Goal: Task Accomplishment & Management: Complete application form

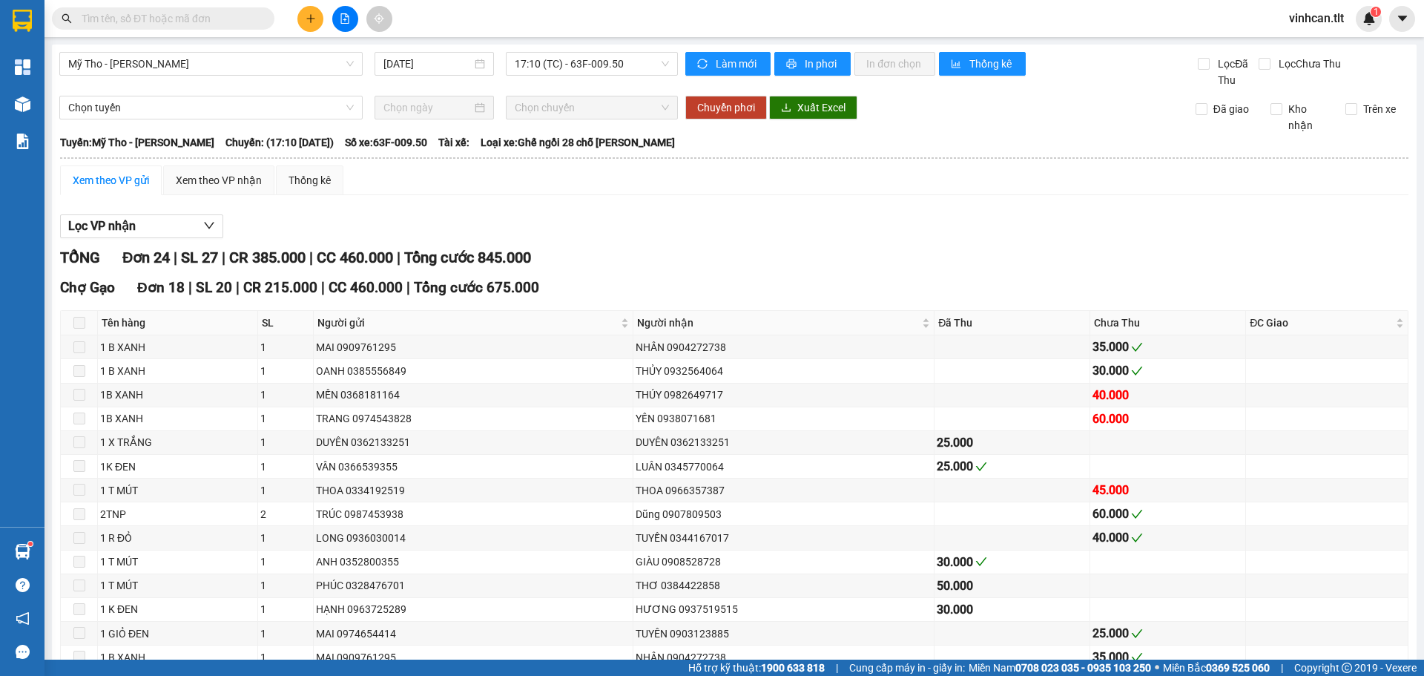
click at [316, 19] on button at bounding box center [310, 19] width 26 height 26
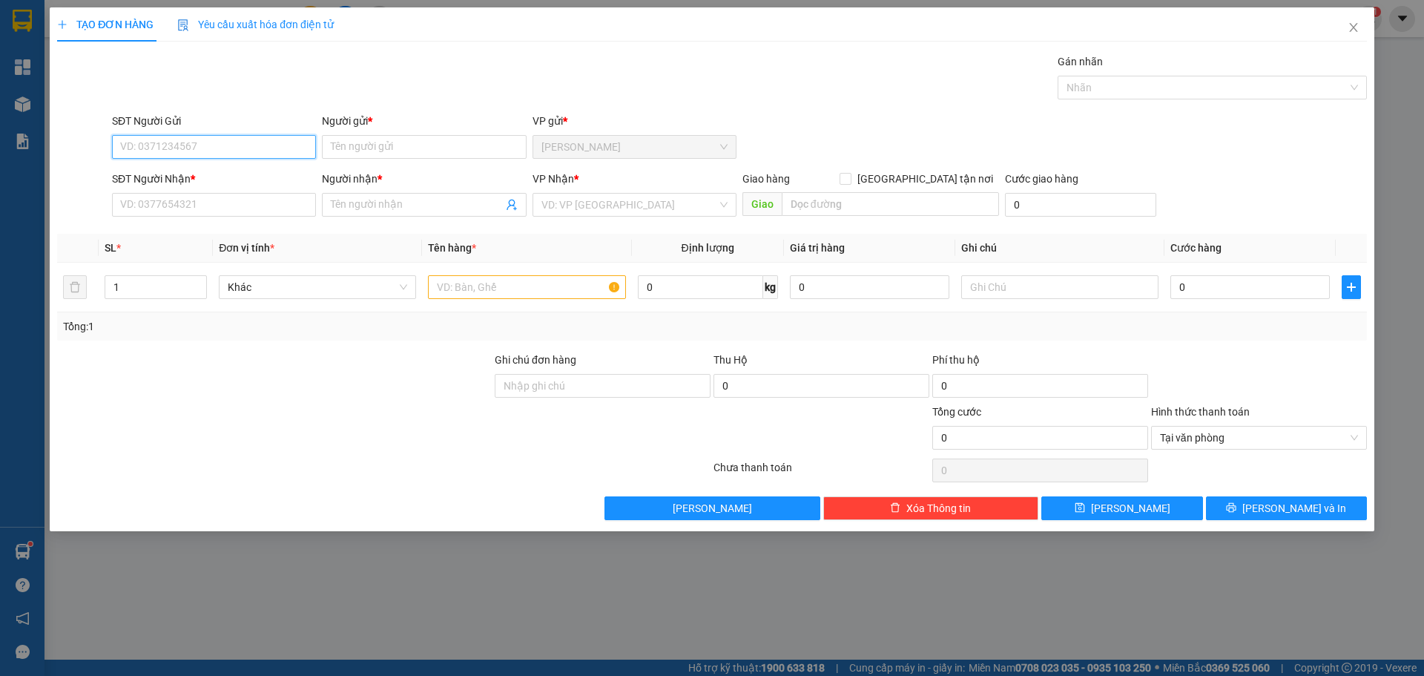
drag, startPoint x: 194, startPoint y: 153, endPoint x: 195, endPoint y: 145, distance: 8.2
click at [194, 151] on input "SĐT Người Gửi" at bounding box center [214, 147] width 204 height 24
click at [189, 169] on div "0934902076 - Ngân" at bounding box center [214, 176] width 186 height 16
type input "0934902076"
type input "Ngân"
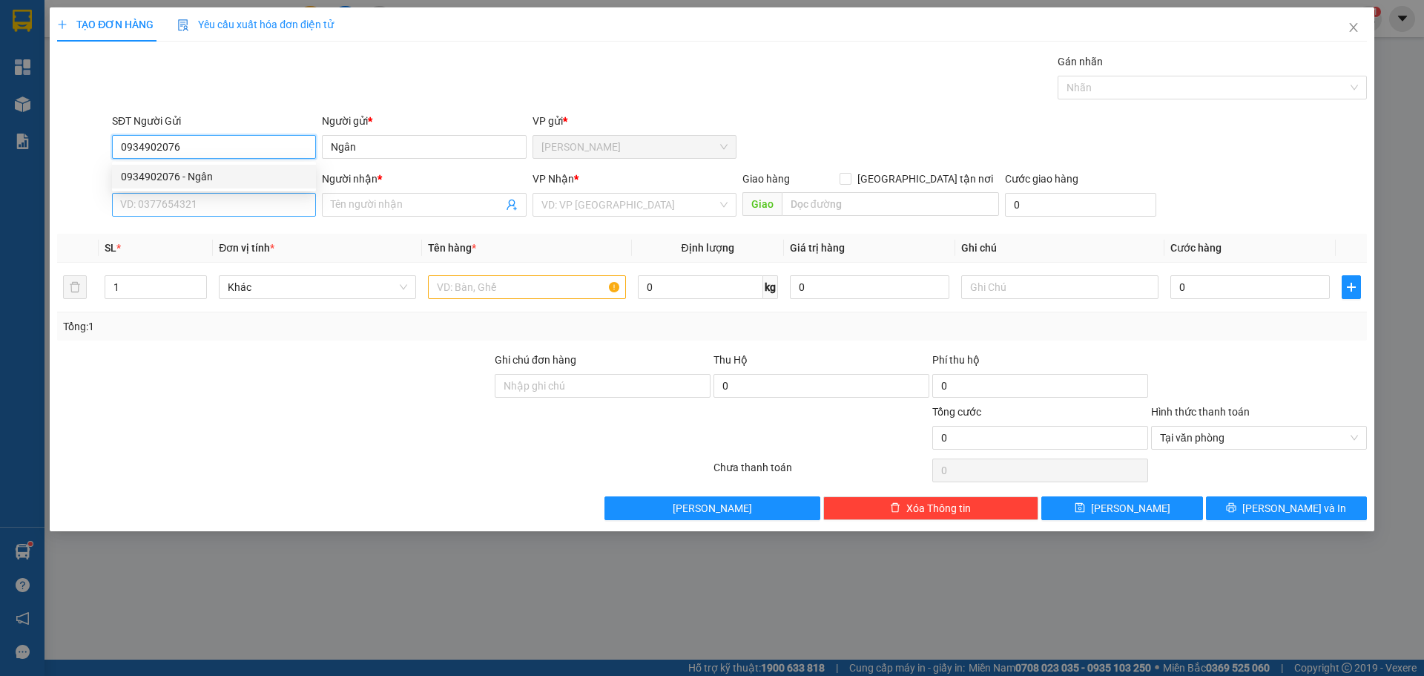
type input "0934902076"
click at [185, 195] on input "SĐT Người Nhận *" at bounding box center [214, 205] width 204 height 24
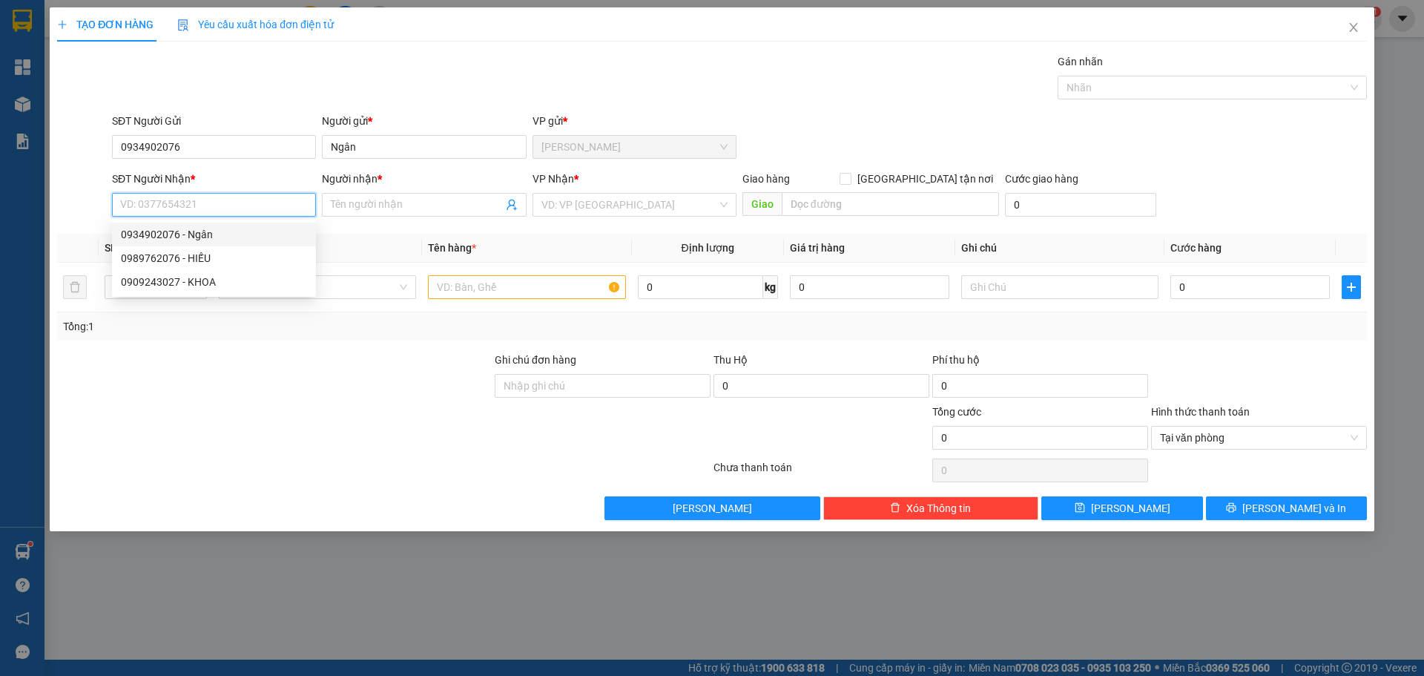
click at [187, 231] on div "0934902076 - Ngân" at bounding box center [214, 234] width 186 height 16
type input "0934902076"
type input "Ngân"
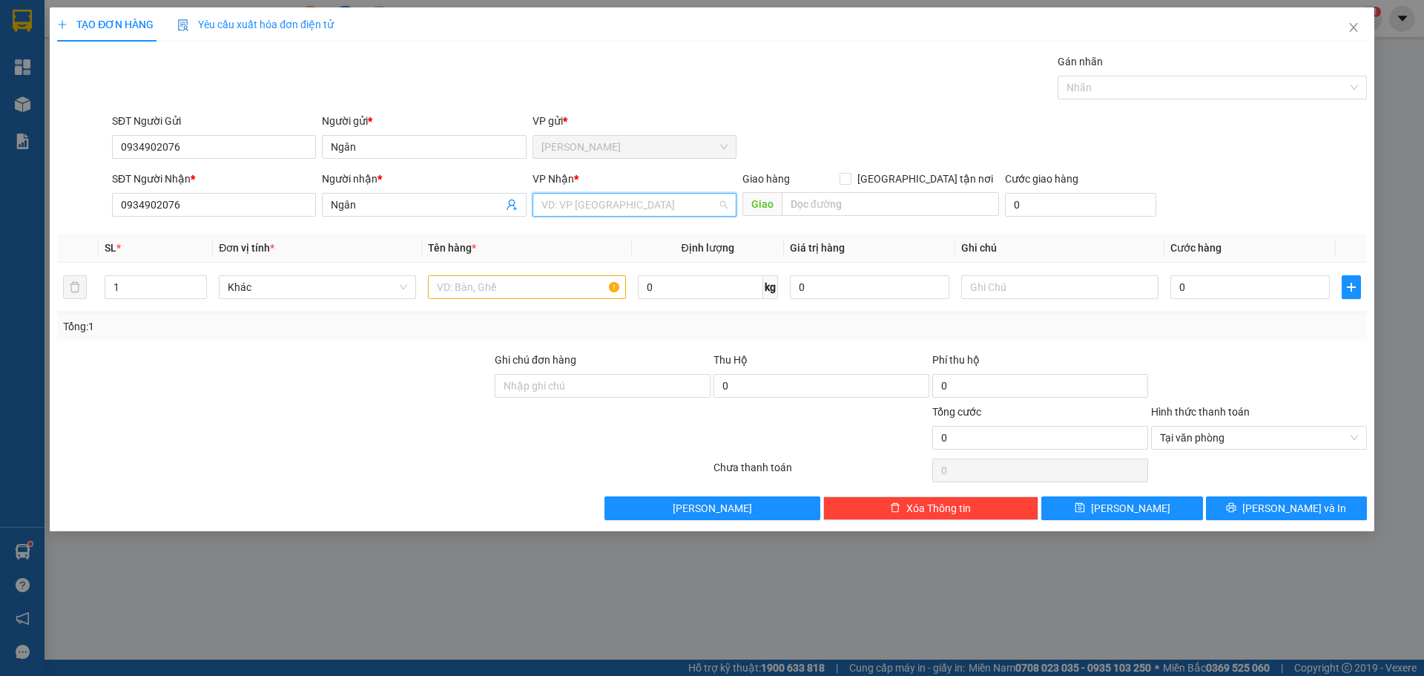
click at [558, 200] on input "search" at bounding box center [629, 205] width 176 height 22
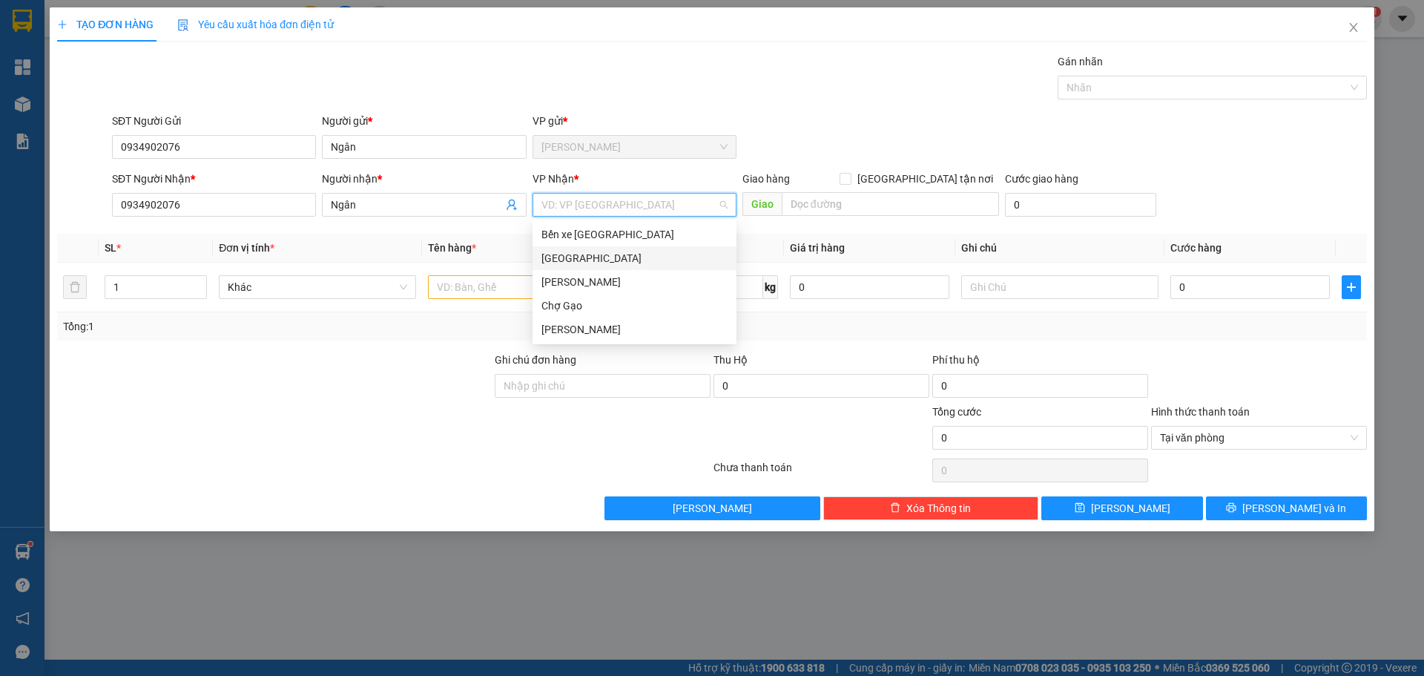
click at [558, 256] on div "[GEOGRAPHIC_DATA]" at bounding box center [634, 258] width 186 height 16
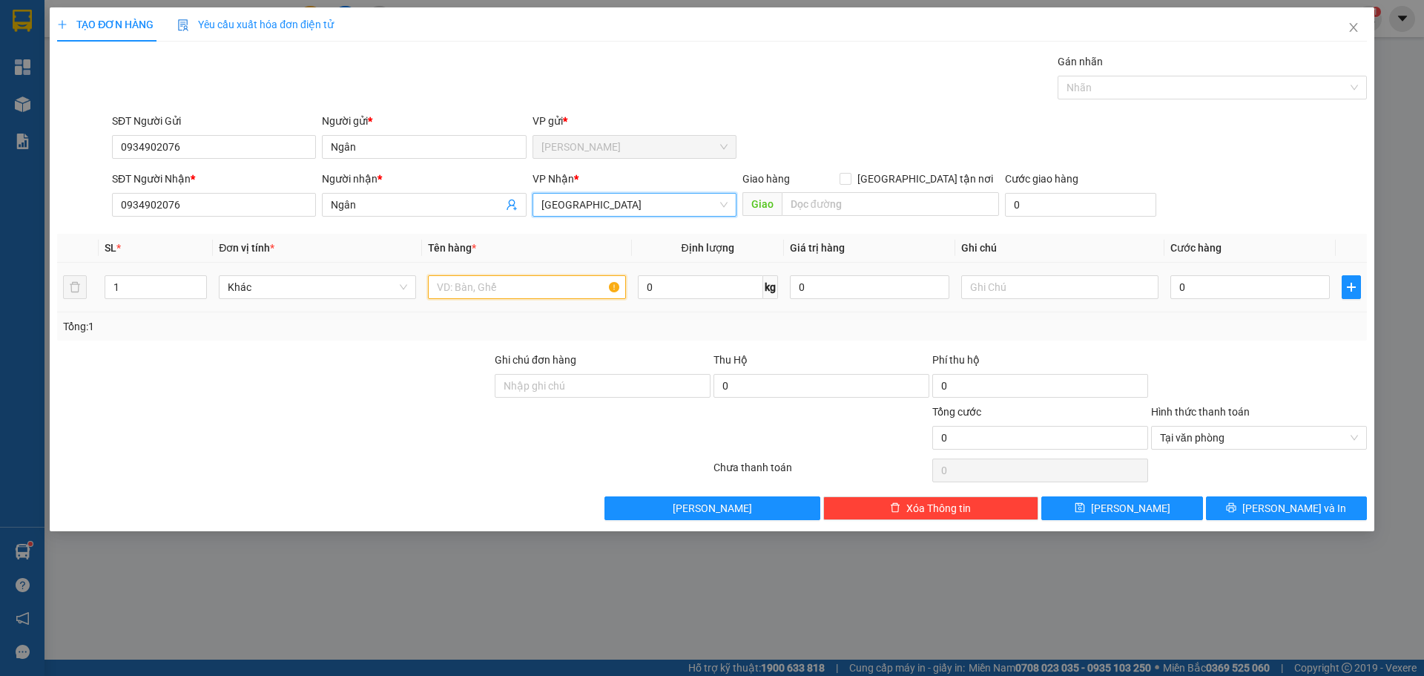
click at [494, 288] on input "text" at bounding box center [526, 287] width 197 height 24
click at [452, 291] on input "1 aTNP" at bounding box center [526, 287] width 197 height 24
click at [489, 289] on input "1 TNP" at bounding box center [526, 287] width 197 height 24
paste input "Á"
type input "1 TNP BÁNH"
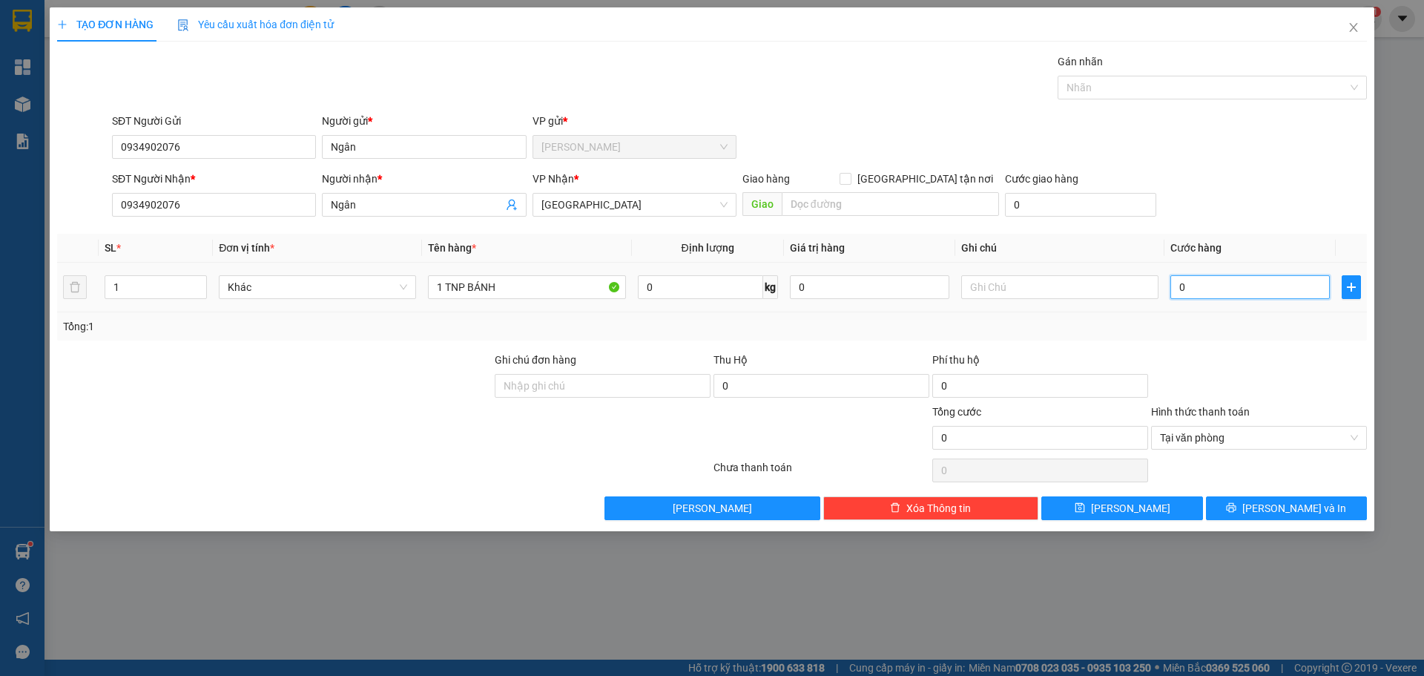
click at [1224, 286] on input "0" at bounding box center [1249, 287] width 159 height 24
type input "3"
type input "35"
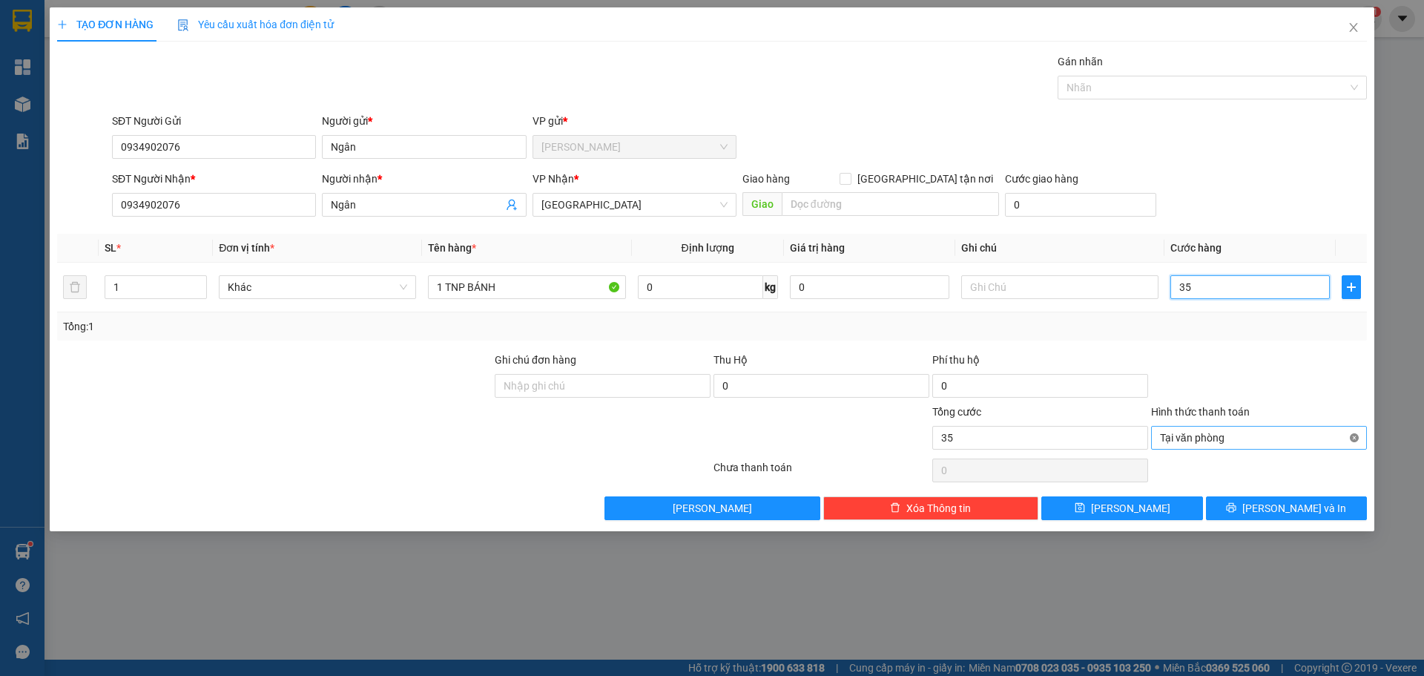
type input "35"
type input "35.000"
click at [1327, 510] on button "[PERSON_NAME] và In" at bounding box center [1286, 508] width 161 height 24
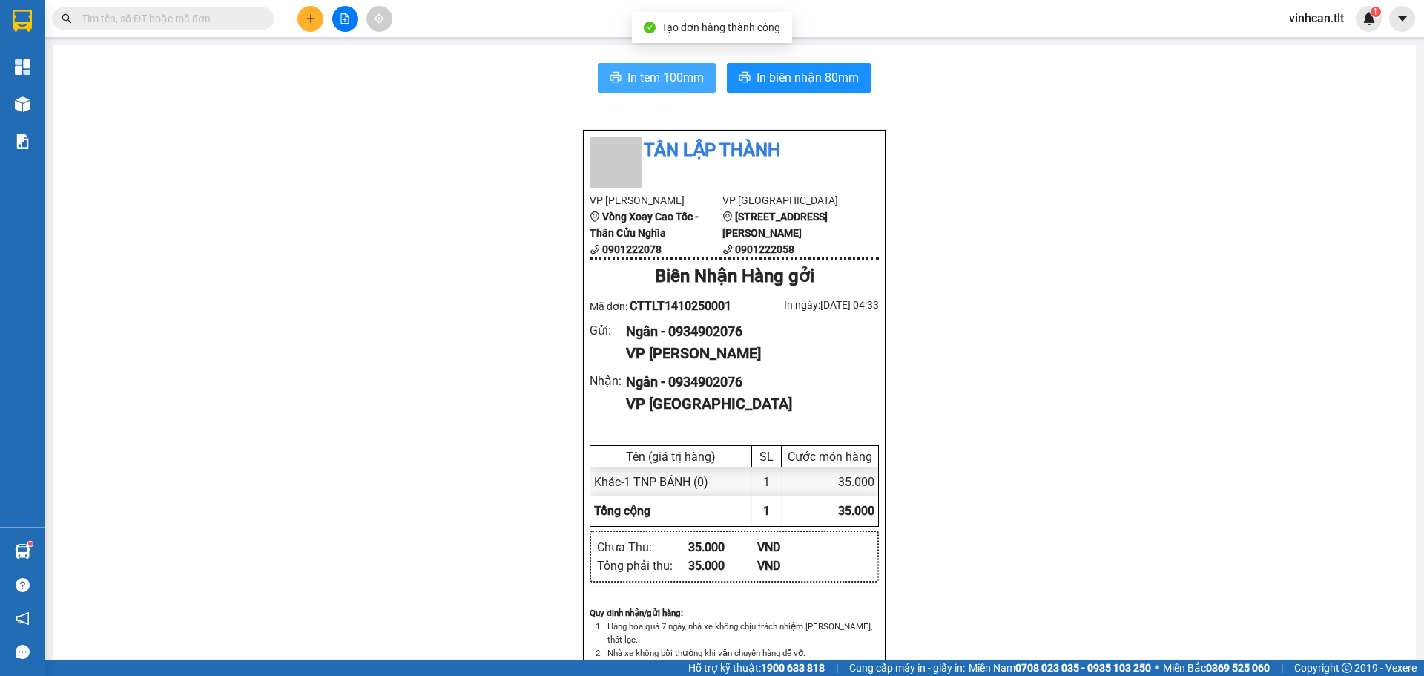
click at [672, 81] on span "In tem 100mm" at bounding box center [665, 77] width 76 height 19
